Goal: Task Accomplishment & Management: Complete application form

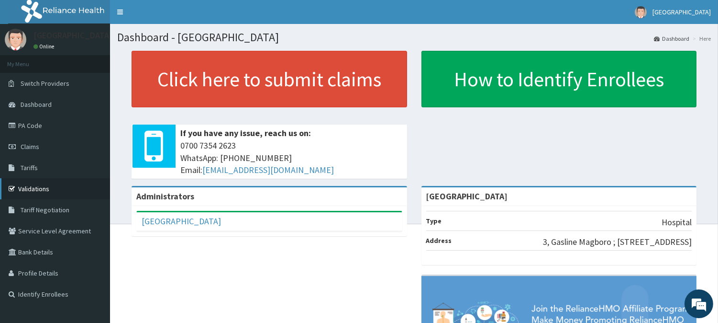
click at [68, 187] on link "Validations" at bounding box center [55, 188] width 110 height 21
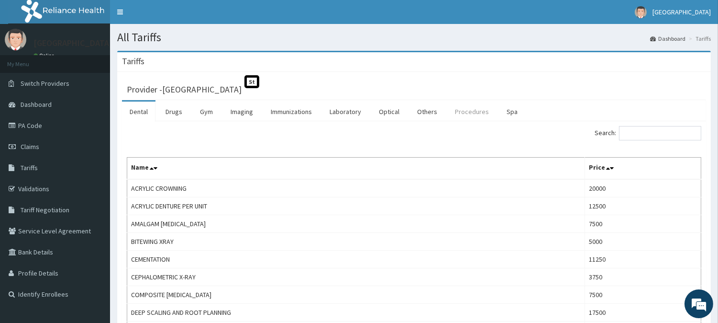
click at [452, 109] on link "Procedures" at bounding box center [471, 111] width 49 height 20
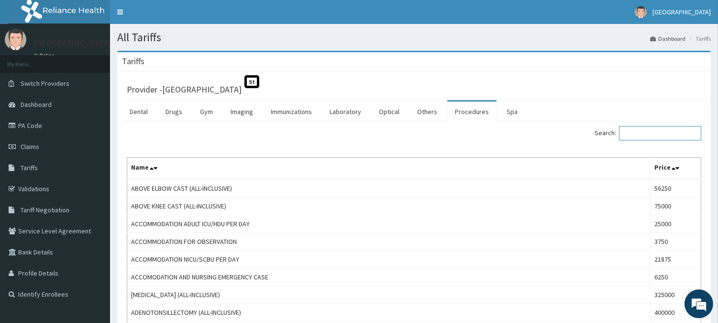
click at [635, 133] on input "Search:" at bounding box center [660, 133] width 82 height 14
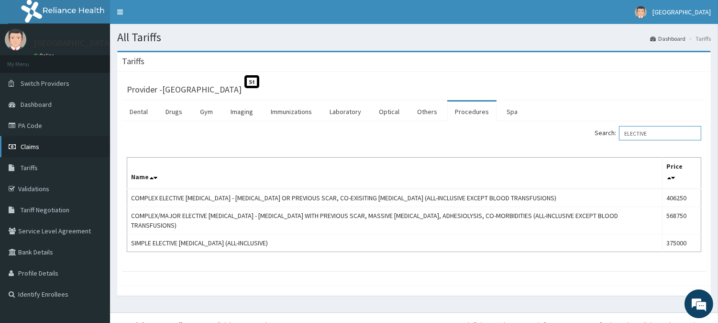
type input "ELECTIVE"
click at [69, 142] on link "Claims" at bounding box center [55, 146] width 110 height 21
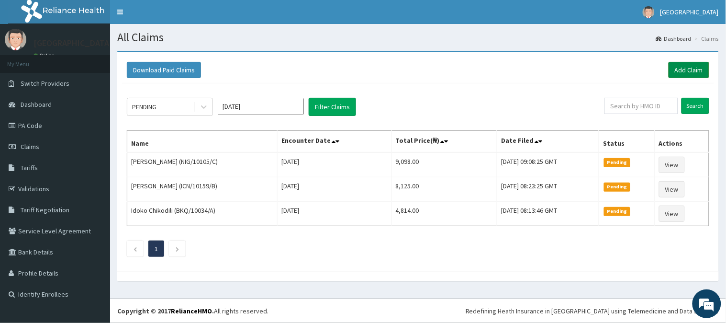
click at [690, 65] on link "Add Claim" at bounding box center [689, 70] width 41 height 16
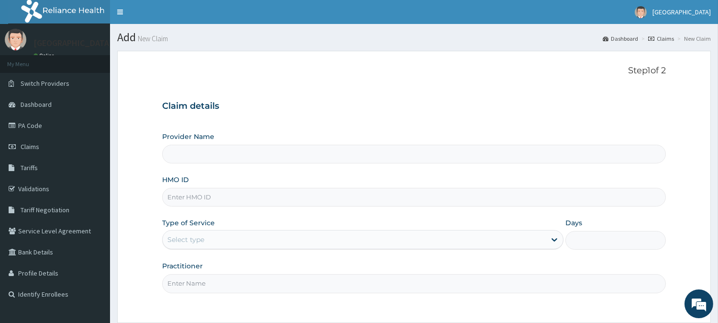
type input "[GEOGRAPHIC_DATA]"
click at [468, 203] on input "HMO ID" at bounding box center [414, 197] width 504 height 19
click at [224, 201] on input "QIP" at bounding box center [414, 197] width 504 height 19
type input "QIP/10009/A"
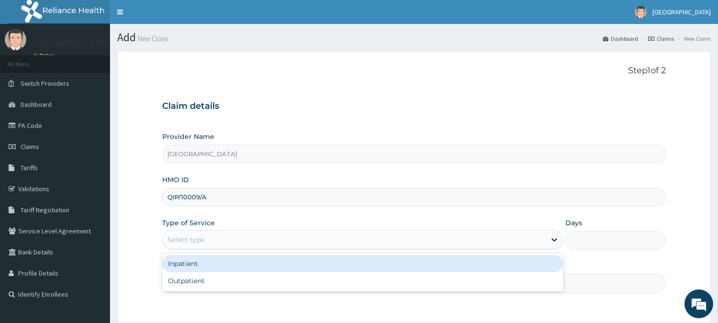
click at [232, 243] on div "Select type" at bounding box center [354, 239] width 383 height 15
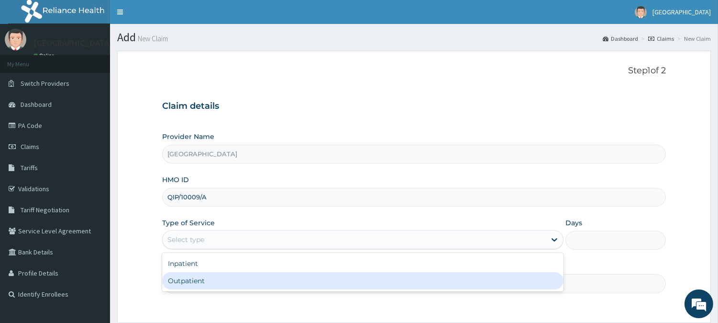
click at [231, 277] on div "Outpatient" at bounding box center [363, 280] width 402 height 17
type input "1"
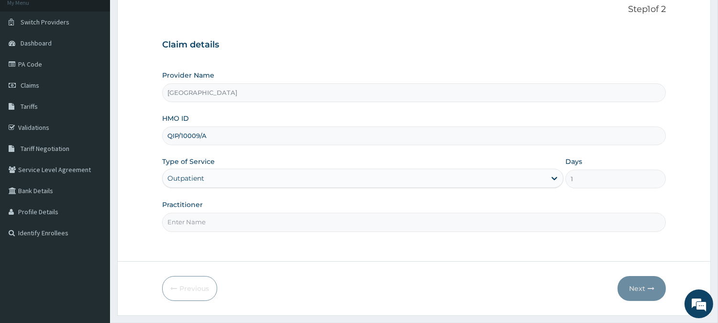
scroll to position [85, 0]
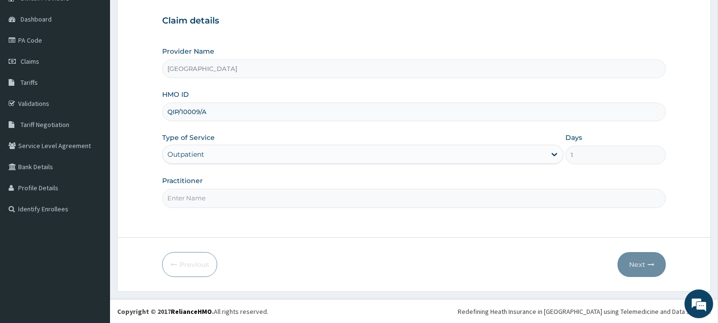
click at [531, 190] on input "Practitioner" at bounding box center [414, 198] width 504 height 19
type input "[PERSON_NAME]"
click at [645, 262] on button "Next" at bounding box center [642, 264] width 48 height 25
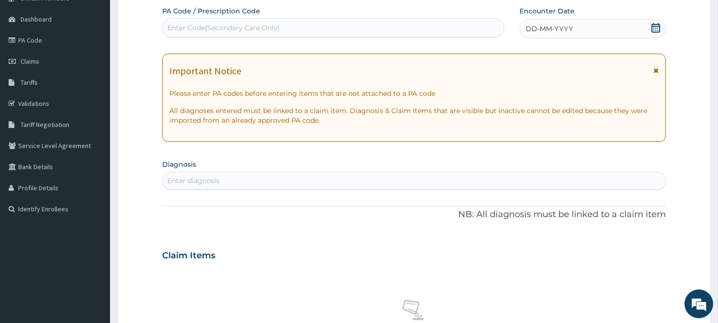
click at [656, 27] on icon at bounding box center [656, 28] width 9 height 10
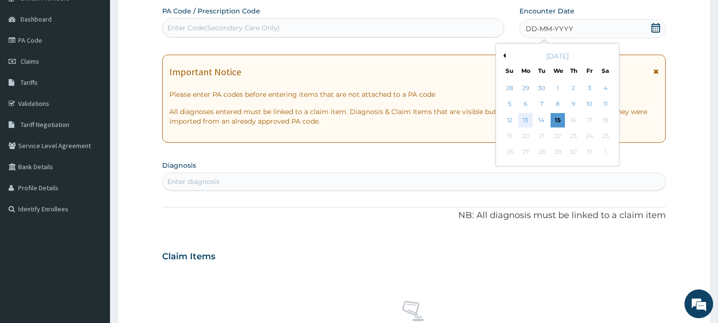
click at [526, 116] on div "13" at bounding box center [526, 120] width 14 height 14
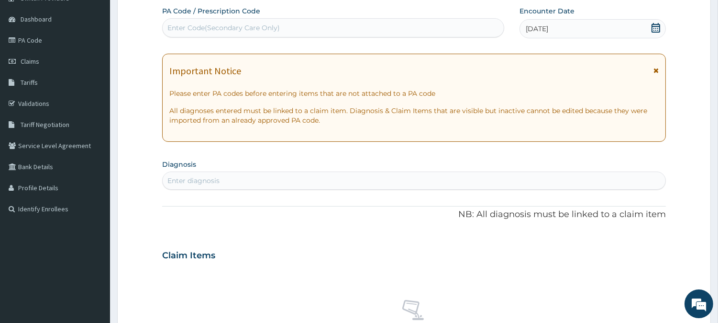
click at [417, 28] on div "Enter Code(Secondary Care Only)" at bounding box center [333, 27] width 341 height 15
type input "PA/CD8486"
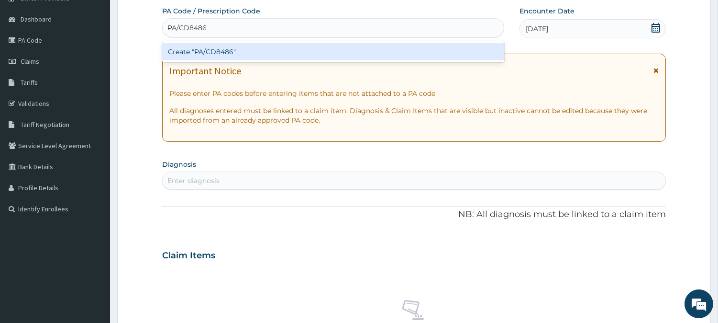
click at [405, 48] on div "Create "PA/CD8486"" at bounding box center [333, 51] width 342 height 17
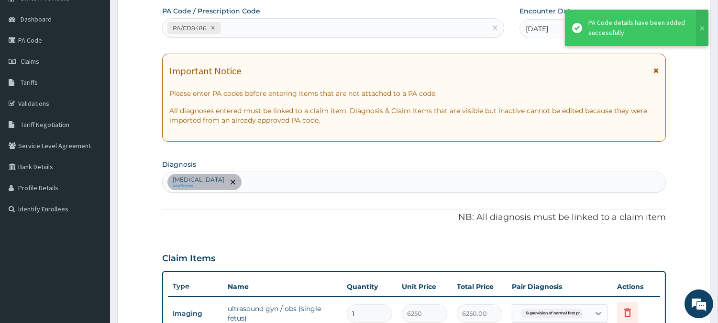
scroll to position [321, 0]
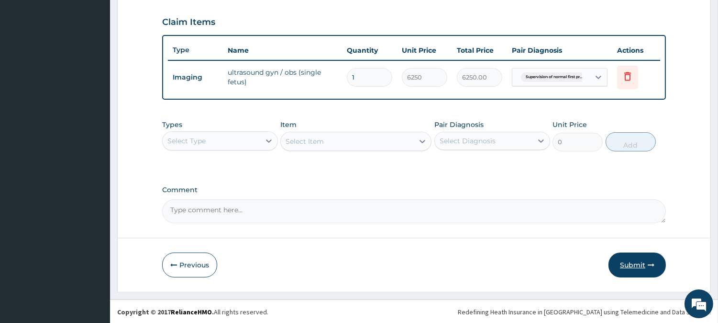
click at [625, 261] on button "Submit" at bounding box center [637, 264] width 57 height 25
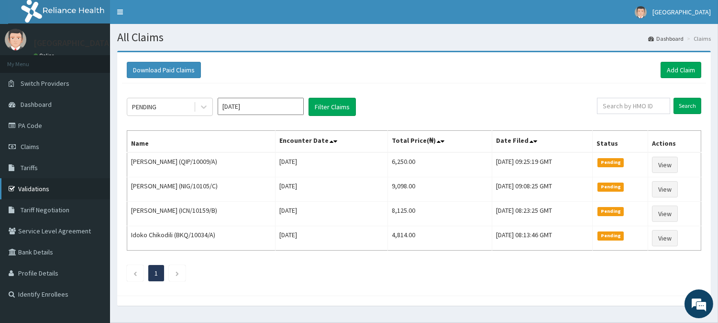
click at [36, 185] on link "Validations" at bounding box center [55, 188] width 110 height 21
click at [678, 68] on link "Add Claim" at bounding box center [681, 70] width 41 height 16
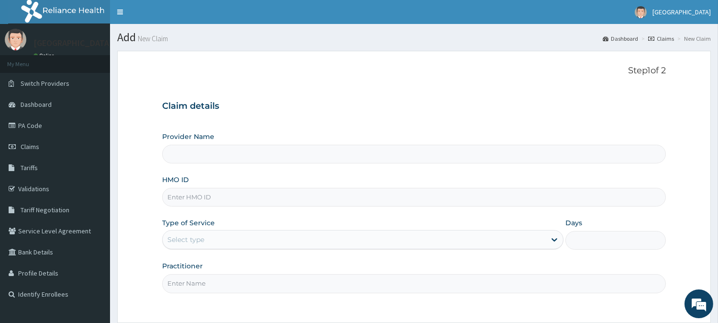
type input "[GEOGRAPHIC_DATA]"
click at [503, 194] on input "HMO ID" at bounding box center [414, 197] width 504 height 19
type input "EIS/10754/E"
click at [242, 242] on div "Select type" at bounding box center [354, 239] width 383 height 15
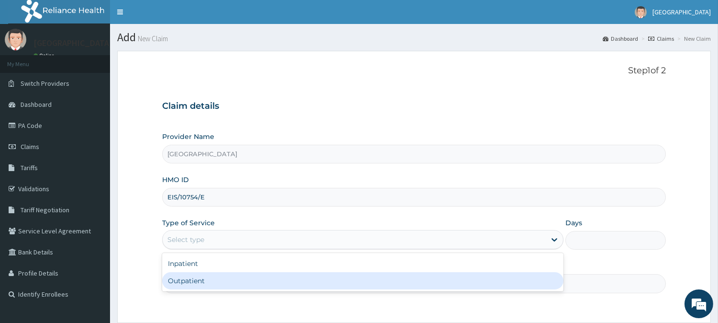
click at [224, 288] on div "Outpatient" at bounding box center [363, 280] width 402 height 17
type input "1"
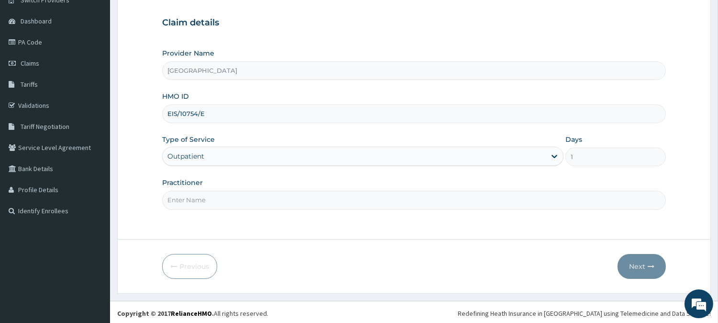
scroll to position [85, 0]
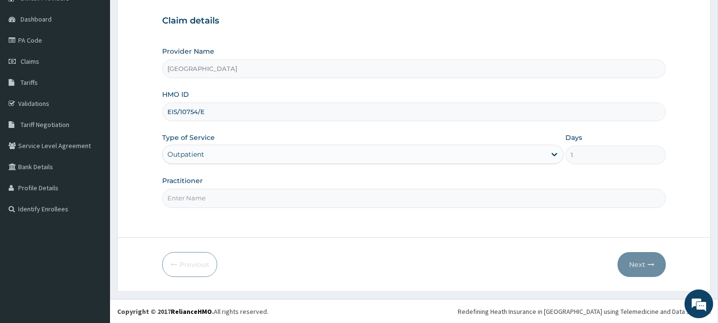
click at [544, 199] on input "Practitioner" at bounding box center [414, 198] width 504 height 19
type input "[PERSON_NAME]"
click at [628, 265] on button "Next" at bounding box center [642, 264] width 48 height 25
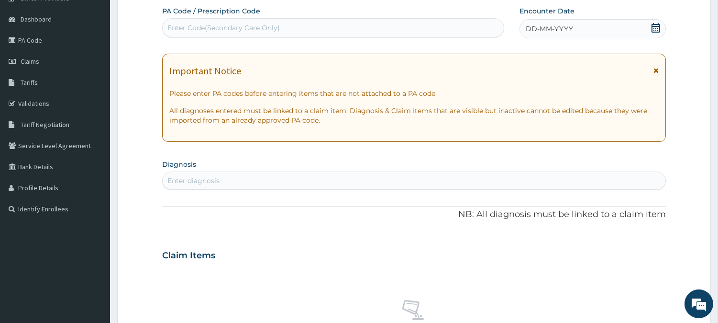
click at [656, 25] on icon at bounding box center [656, 28] width 9 height 10
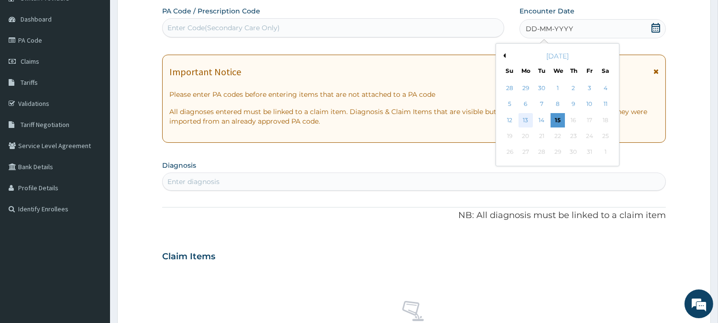
click at [525, 116] on div "13" at bounding box center [526, 120] width 14 height 14
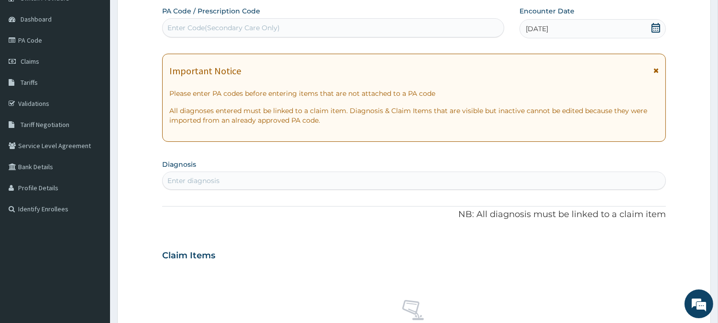
click at [366, 180] on div "Enter diagnosis" at bounding box center [414, 180] width 503 height 15
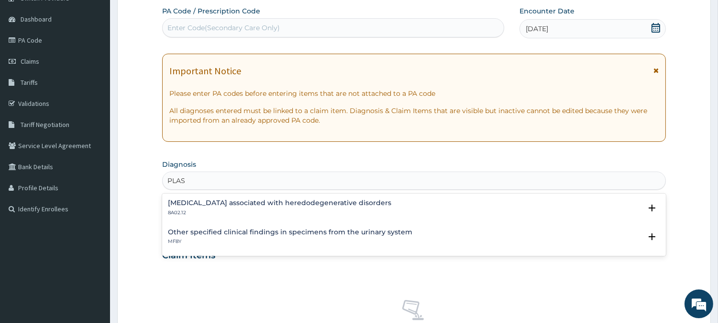
click at [655, 251] on div "Other specified clinical findings in specimens from the urinary system MF8Y Sel…" at bounding box center [414, 238] width 504 height 29
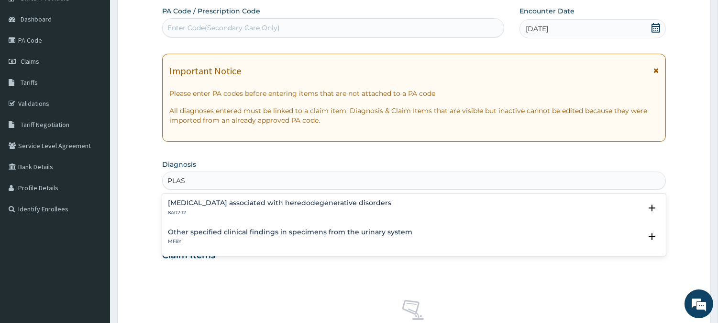
click at [655, 251] on div "Other specified clinical findings in specimens from the urinary system MF8Y Sel…" at bounding box center [414, 238] width 504 height 29
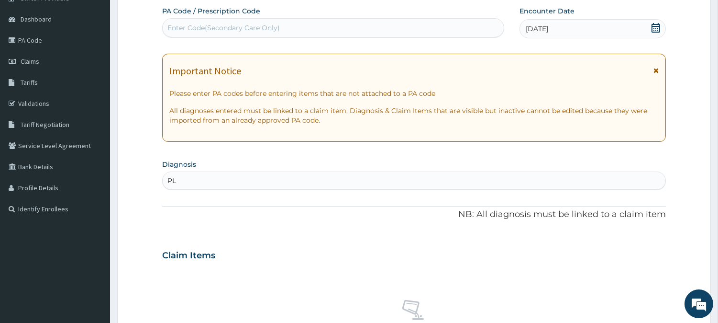
type input "P"
type input "F"
type input "C"
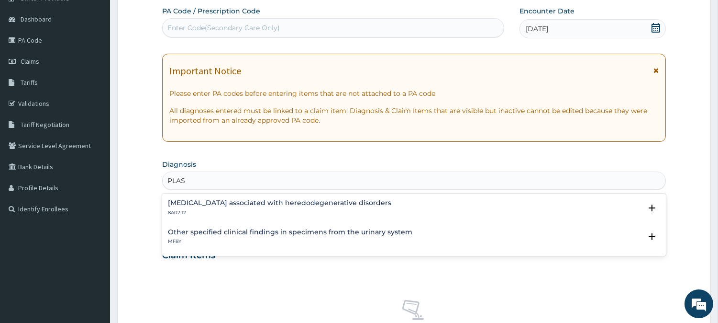
click at [659, 242] on div "Other specified clinical findings in specimens from the urinary system MF8Y" at bounding box center [414, 236] width 492 height 17
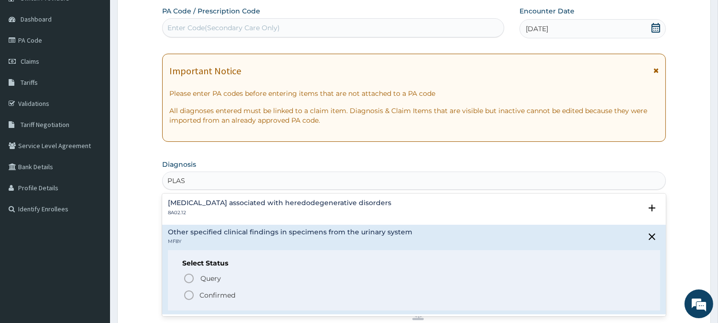
type input "PLAS"
click at [688, 211] on form "Step 2 of 2 PA Code / Prescription Code Enter Code(Secondary Care Only) Encount…" at bounding box center [414, 268] width 594 height 605
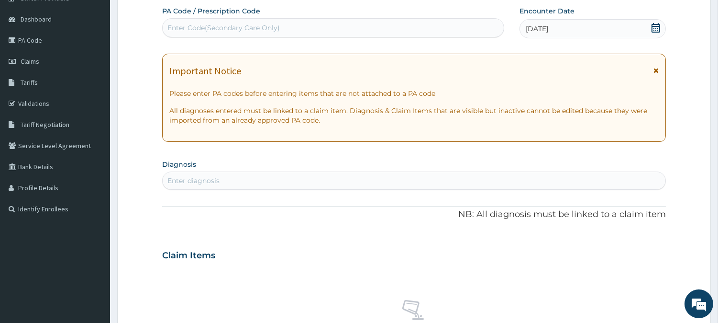
click at [538, 184] on div "Enter diagnosis" at bounding box center [414, 180] width 503 height 15
type input "ASCARIS"
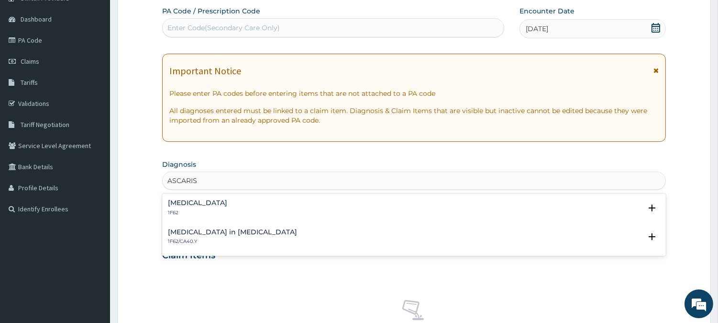
click at [197, 202] on h4 "[MEDICAL_DATA]" at bounding box center [197, 202] width 59 height 7
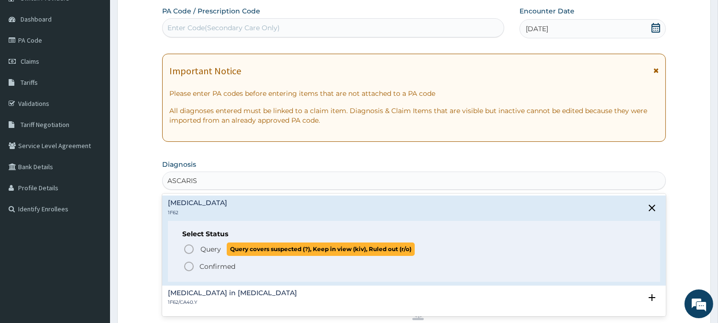
click at [188, 251] on icon "status option query" at bounding box center [188, 248] width 11 height 11
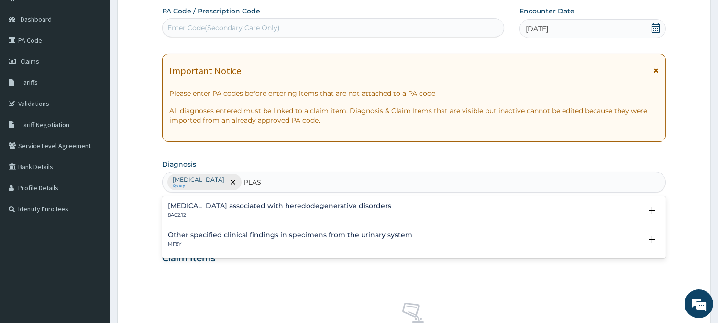
paste input "text"
type input "PLAS"
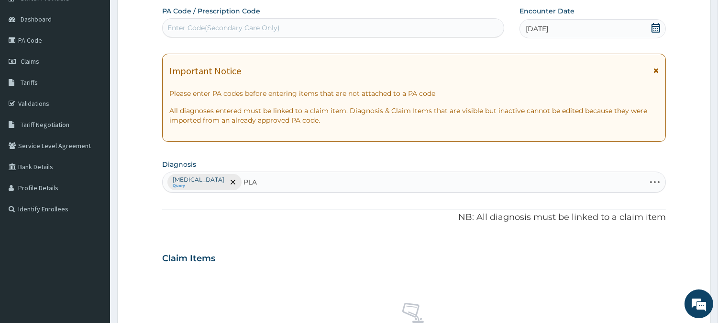
type input "PLAS"
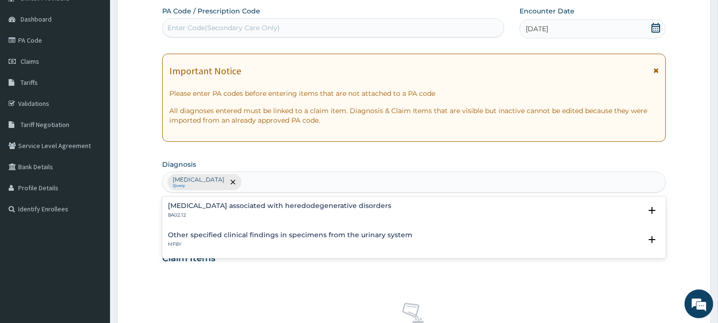
click at [294, 177] on div "[MEDICAL_DATA] Query PLAS" at bounding box center [414, 182] width 503 height 20
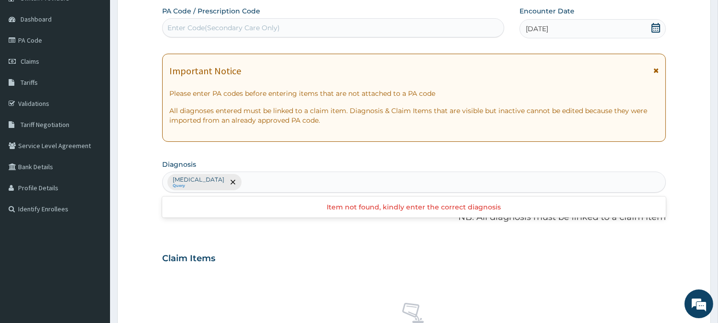
click at [294, 177] on div "[MEDICAL_DATA] Query" at bounding box center [414, 182] width 503 height 20
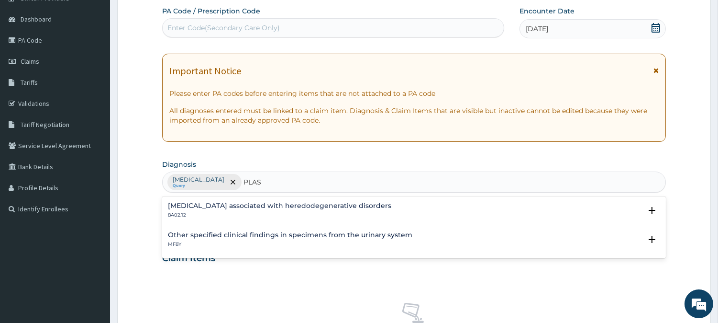
type input "PLAS"
